Goal: Navigation & Orientation: Understand site structure

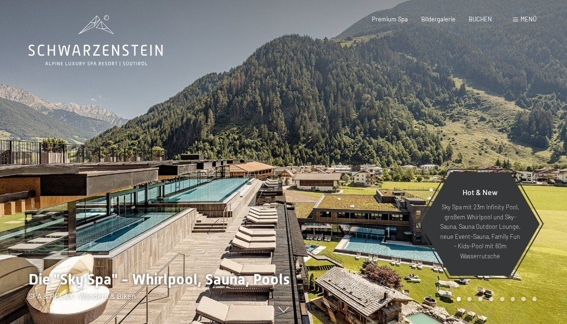
click at [527, 21] on span "Menü" at bounding box center [529, 19] width 16 height 8
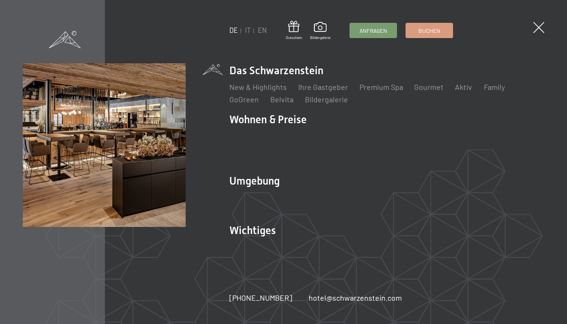
click at [467, 91] on link "Aktiv" at bounding box center [464, 86] width 17 height 9
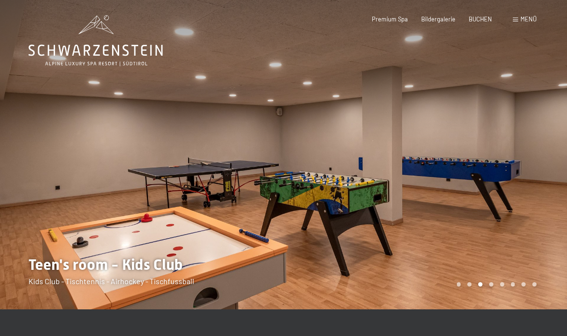
click at [525, 170] on div at bounding box center [426, 154] width 284 height 309
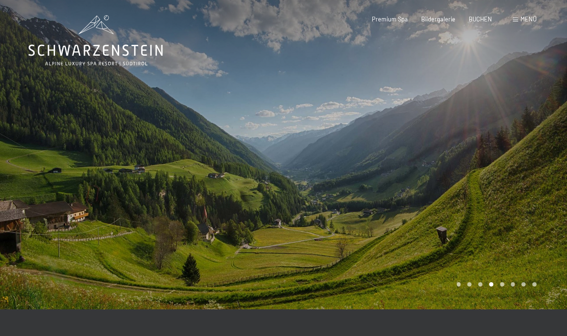
click at [532, 166] on div at bounding box center [426, 154] width 284 height 309
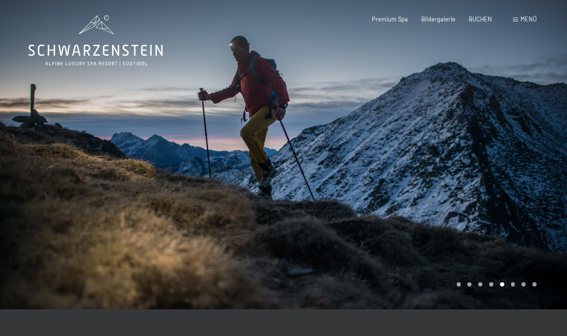
click at [527, 161] on div at bounding box center [426, 154] width 284 height 309
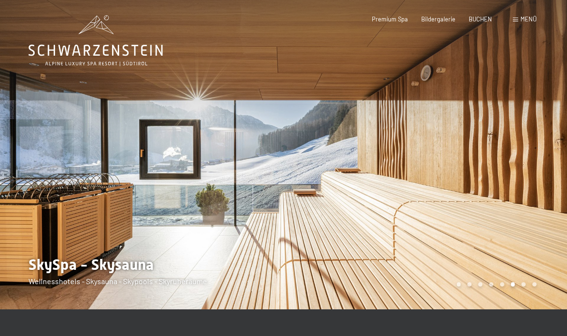
click at [527, 161] on div at bounding box center [426, 154] width 284 height 309
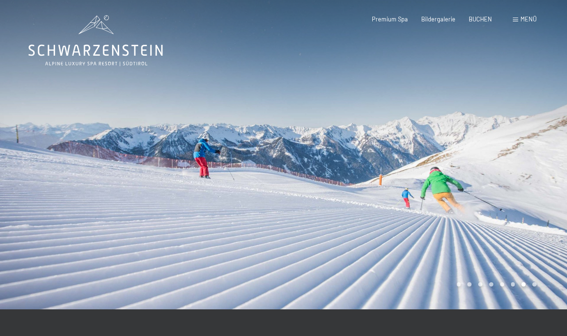
click at [528, 158] on div at bounding box center [426, 154] width 284 height 309
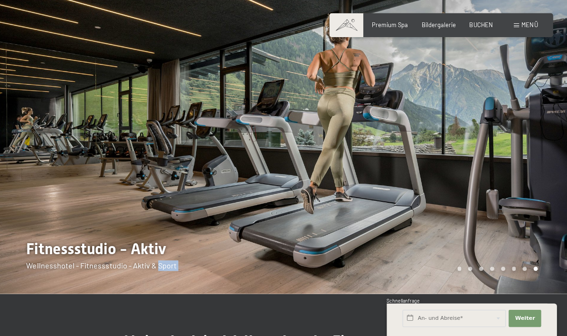
scroll to position [17, 0]
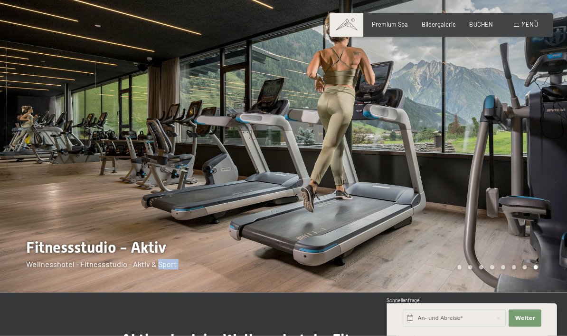
click at [524, 159] on div at bounding box center [426, 137] width 284 height 309
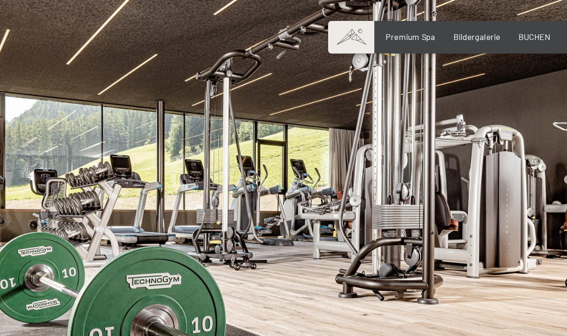
scroll to position [0, 0]
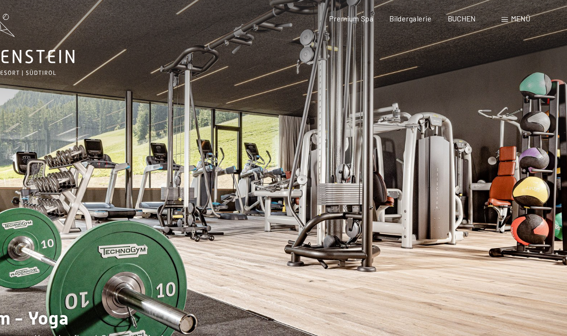
click at [422, 18] on div "Bildergalerie" at bounding box center [439, 19] width 34 height 9
click at [422, 15] on span "Bildergalerie" at bounding box center [439, 19] width 34 height 8
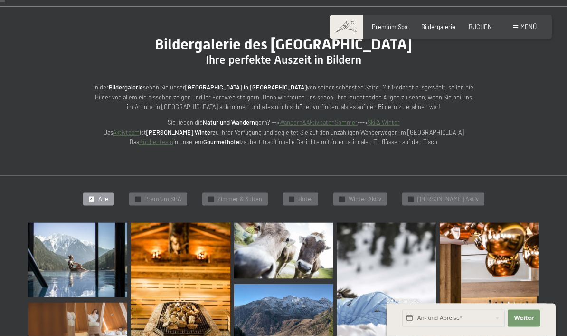
scroll to position [70, 0]
click at [179, 196] on span "Premium SPA" at bounding box center [162, 198] width 37 height 9
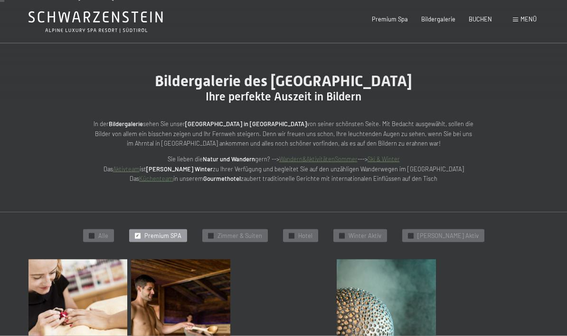
scroll to position [0, 0]
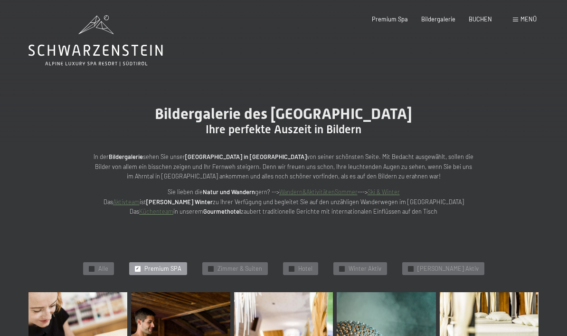
click at [319, 192] on link "Wandern&AktivitätenSommer" at bounding box center [318, 192] width 78 height 8
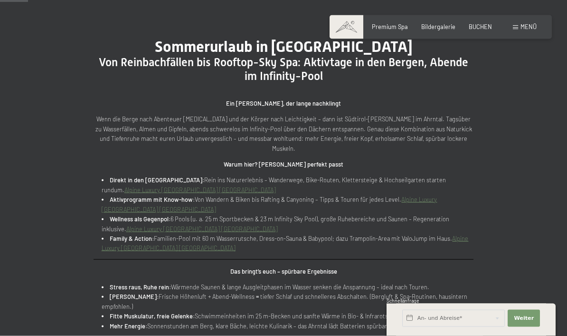
scroll to position [311, 0]
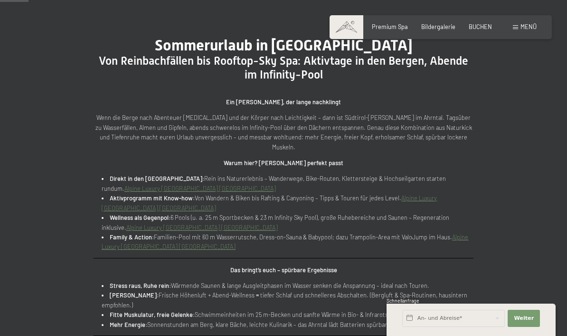
click at [461, 233] on link "Alpine Luxury [GEOGRAPHIC_DATA] [GEOGRAPHIC_DATA]" at bounding box center [285, 241] width 367 height 17
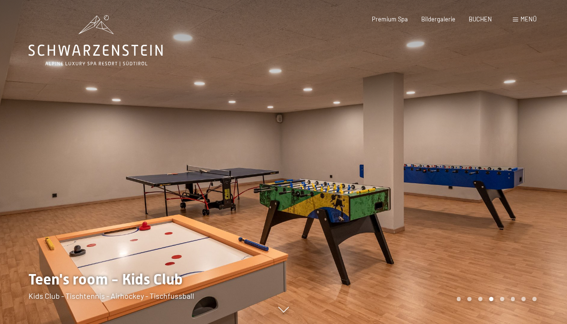
click at [447, 294] on div at bounding box center [426, 162] width 284 height 324
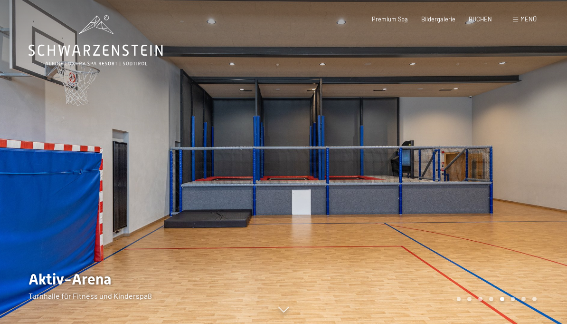
click at [499, 296] on div at bounding box center [426, 162] width 284 height 324
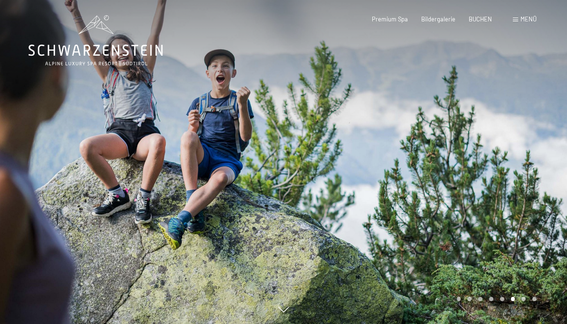
click at [475, 306] on div at bounding box center [426, 162] width 284 height 324
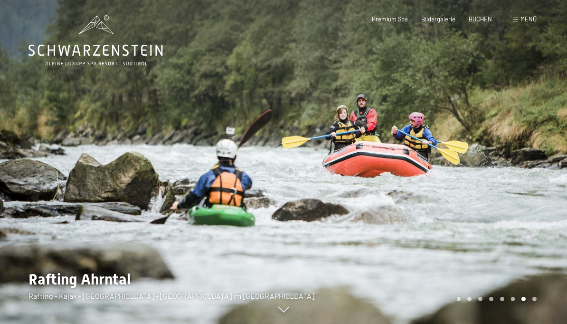
click at [490, 293] on div at bounding box center [426, 162] width 284 height 324
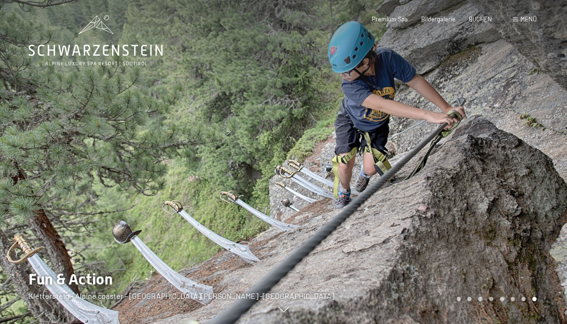
click at [495, 289] on div at bounding box center [426, 162] width 284 height 324
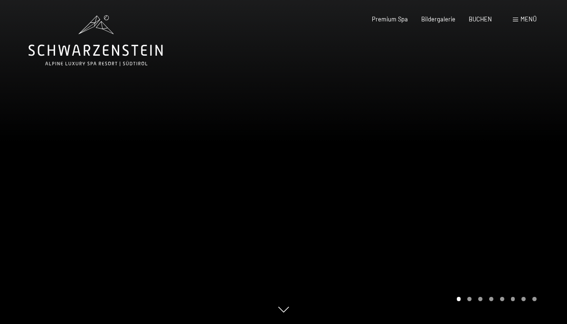
click at [499, 298] on div at bounding box center [426, 162] width 284 height 324
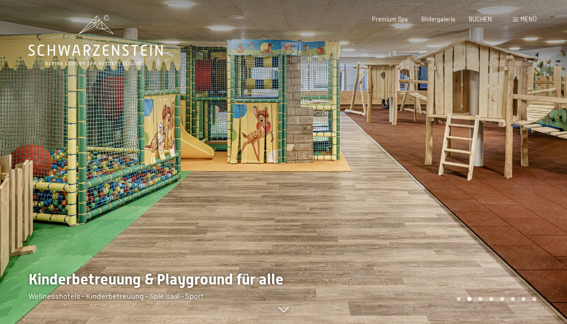
click at [488, 290] on div at bounding box center [426, 162] width 284 height 324
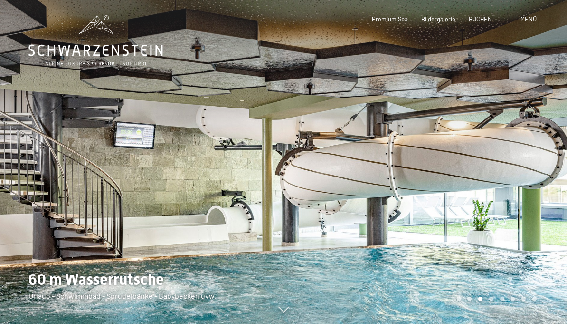
click at [433, 245] on div at bounding box center [426, 162] width 284 height 324
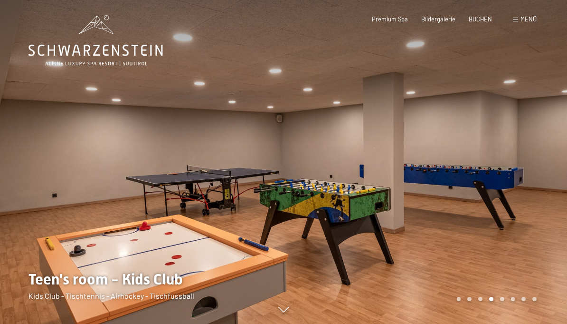
click at [426, 299] on div at bounding box center [426, 162] width 284 height 324
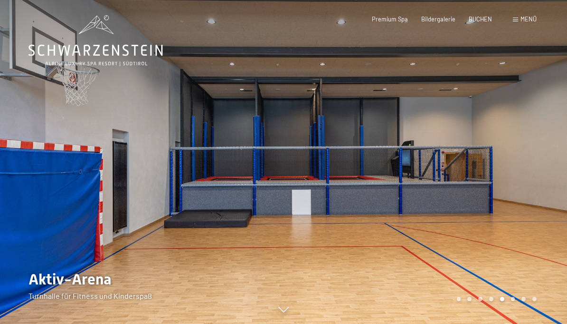
click at [424, 269] on div at bounding box center [426, 162] width 284 height 324
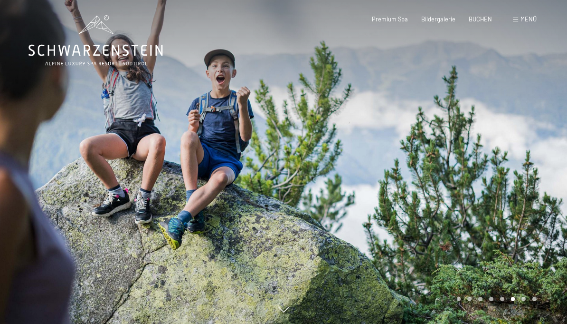
click at [437, 299] on div at bounding box center [426, 162] width 284 height 324
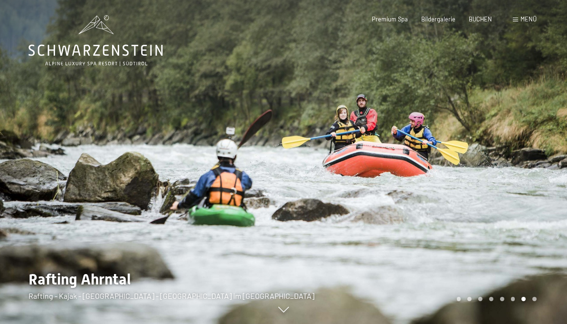
click at [437, 287] on div at bounding box center [426, 162] width 284 height 324
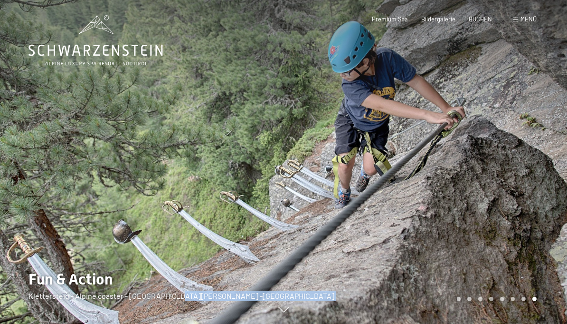
click at [46, 308] on div at bounding box center [142, 162] width 284 height 324
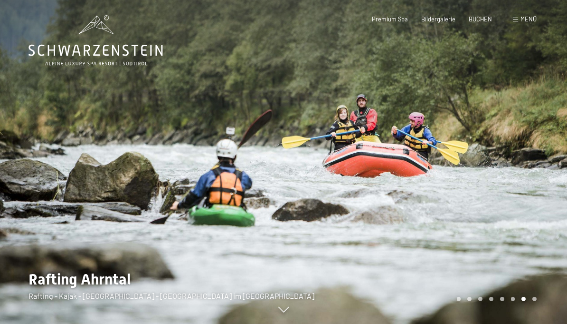
click at [516, 272] on div at bounding box center [426, 162] width 284 height 324
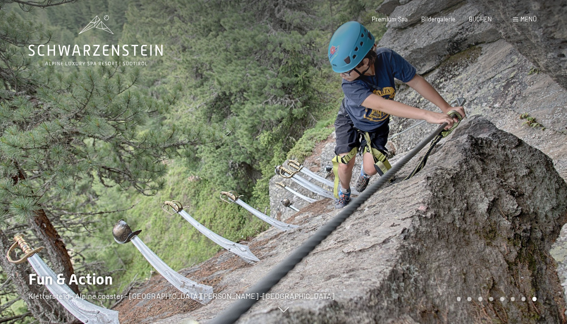
click at [496, 262] on div at bounding box center [426, 162] width 284 height 324
